Goal: Information Seeking & Learning: Compare options

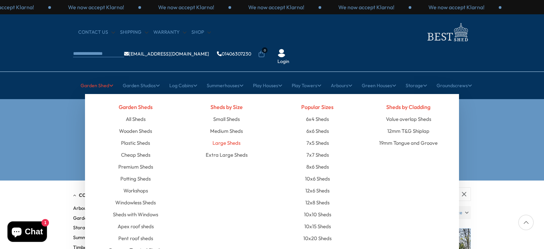
click at [230, 137] on link "Large Sheds" at bounding box center [227, 143] width 28 height 12
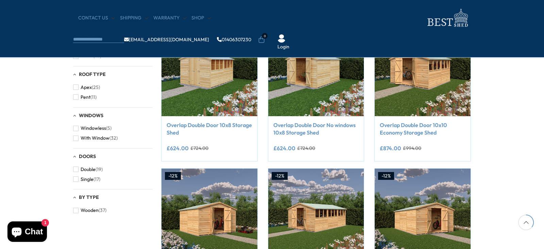
scroll to position [299, 0]
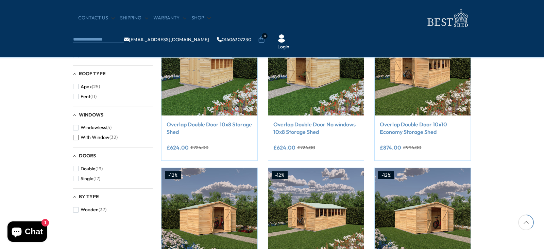
click at [73, 136] on span "button" at bounding box center [75, 137] width 5 height 5
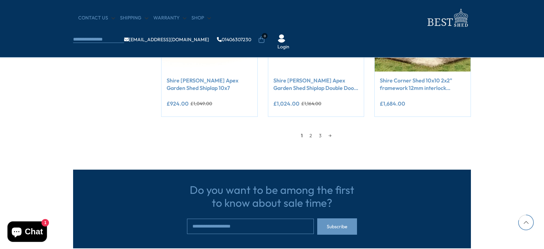
scroll to position [653, 0]
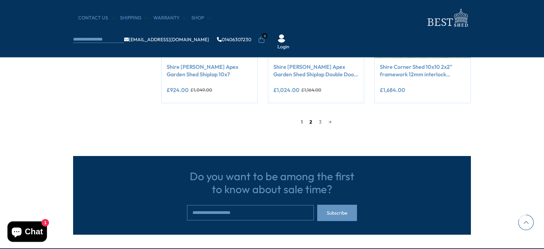
click at [310, 121] on link "2" at bounding box center [311, 122] width 10 height 10
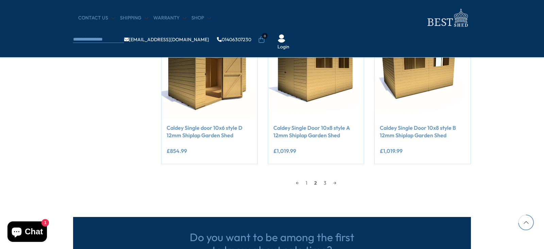
scroll to position [606, 0]
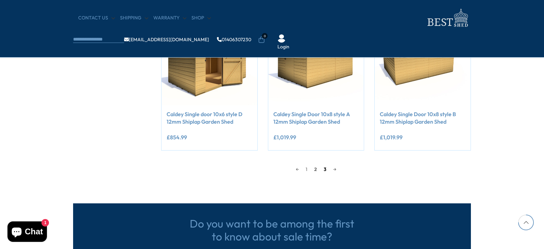
click at [325, 166] on link "3" at bounding box center [325, 169] width 10 height 10
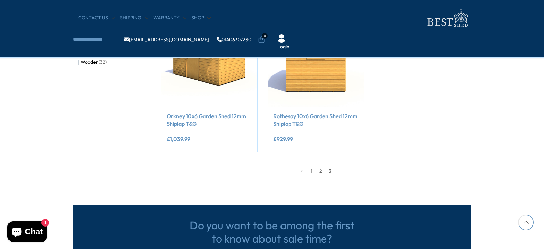
scroll to position [456, 0]
